Goal: Use online tool/utility: Utilize a website feature to perform a specific function

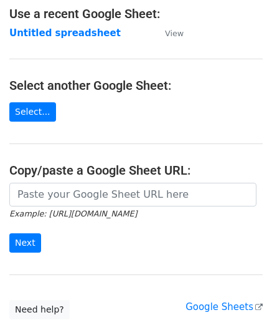
scroll to position [125, 0]
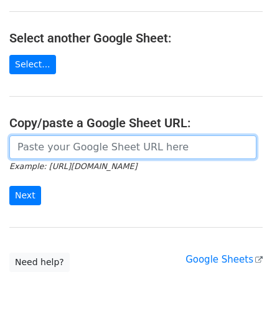
click at [76, 149] on input "url" at bounding box center [132, 147] width 247 height 24
paste input "[URL][DOMAIN_NAME]"
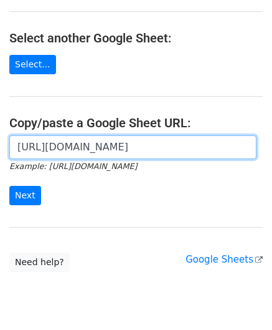
scroll to position [0, 264]
type input "[URL][DOMAIN_NAME]"
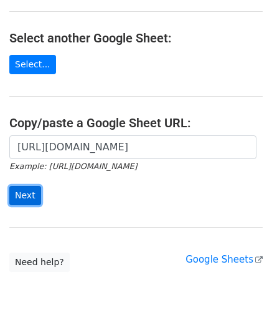
click at [28, 193] on input "Next" at bounding box center [25, 195] width 32 height 19
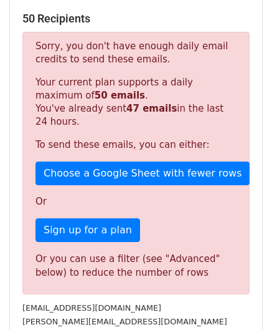
scroll to position [407, 0]
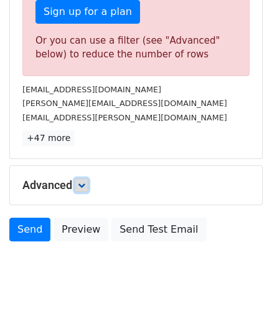
click at [80, 182] on icon at bounding box center [81, 184] width 7 height 7
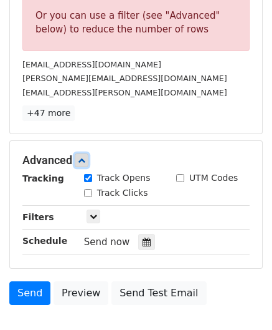
scroll to position [527, 0]
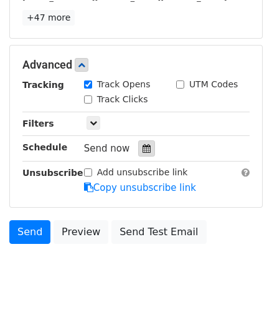
click at [138, 149] on div at bounding box center [146, 148] width 17 height 16
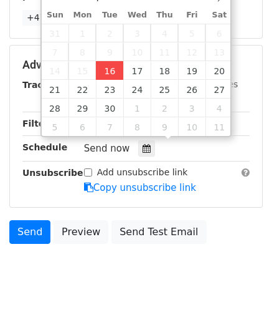
type input "2025-09-16 12:00"
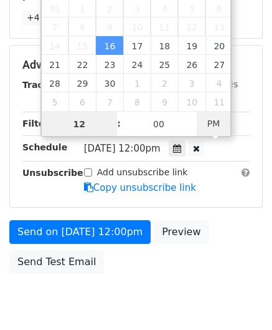
paste input "Hour"
type input "1"
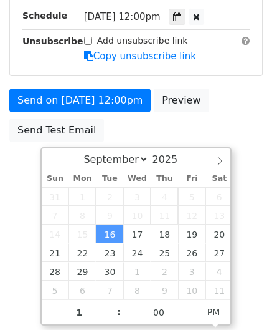
type input "2025-09-16 13:00"
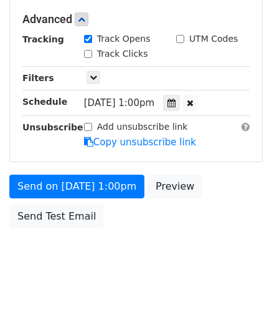
scroll to position [571, 0]
